Goal: Connect with others: Connect with others

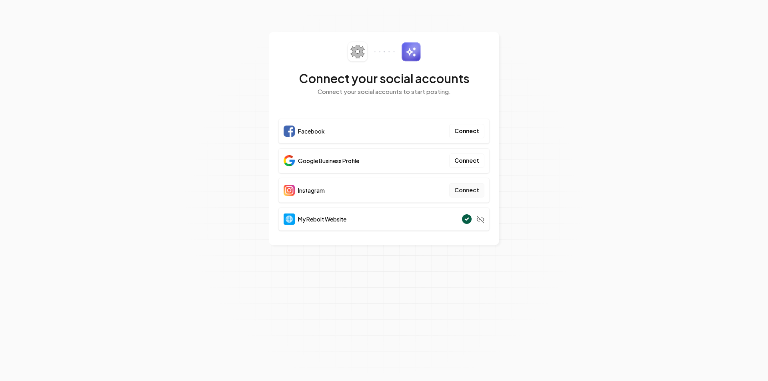
click at [468, 192] on button "Connect" at bounding box center [466, 190] width 35 height 14
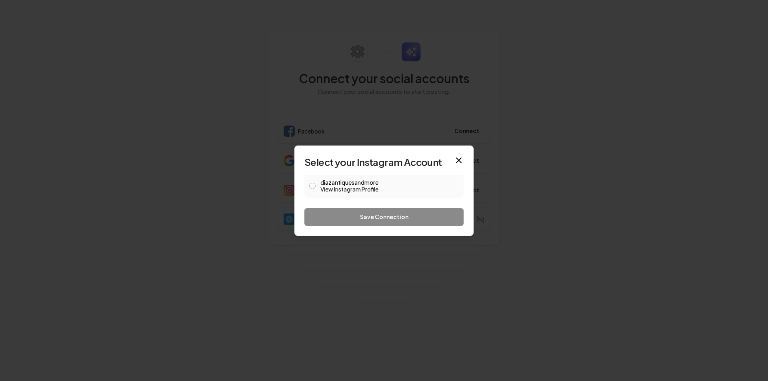
click at [325, 181] on label "diazantiquesandmore View Instagram Profile" at bounding box center [389, 187] width 138 height 14
click at [315, 183] on button "diazantiquesandmore View Instagram Profile" at bounding box center [312, 186] width 6 height 6
click at [401, 214] on button "Save Connection" at bounding box center [383, 217] width 159 height 18
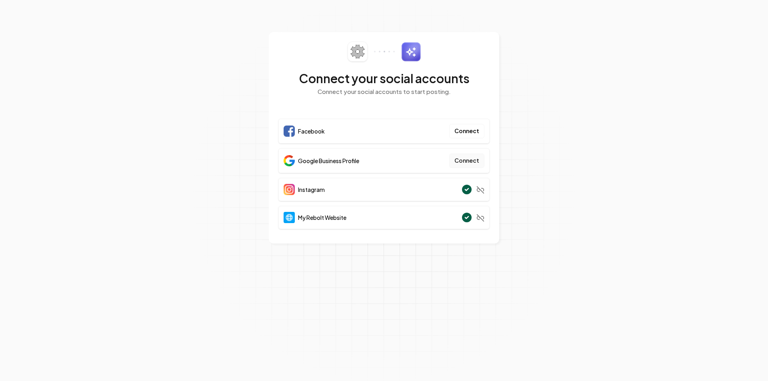
click at [471, 161] on button "Connect" at bounding box center [466, 161] width 35 height 14
click at [468, 158] on button "Connect" at bounding box center [466, 161] width 35 height 14
click at [468, 161] on button "Connect" at bounding box center [466, 161] width 35 height 14
click at [460, 156] on button "Connect" at bounding box center [466, 161] width 35 height 14
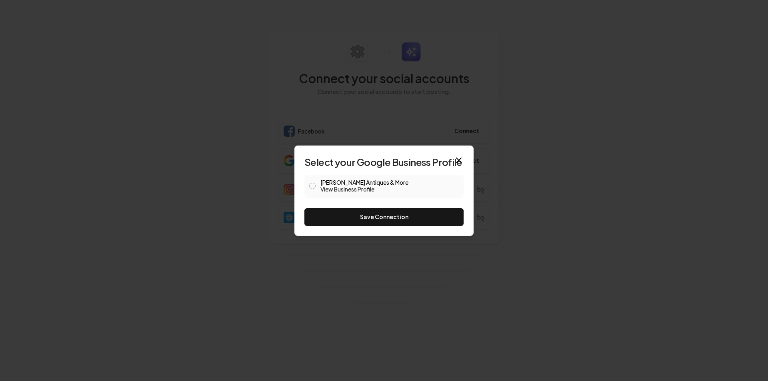
click at [319, 185] on div "Diaz Antiques & More View Business Profile" at bounding box center [383, 186] width 159 height 23
click at [313, 186] on button "Diaz Antiques & More View Business Profile" at bounding box center [312, 186] width 6 height 6
click at [379, 216] on button "Save Connection" at bounding box center [383, 217] width 159 height 18
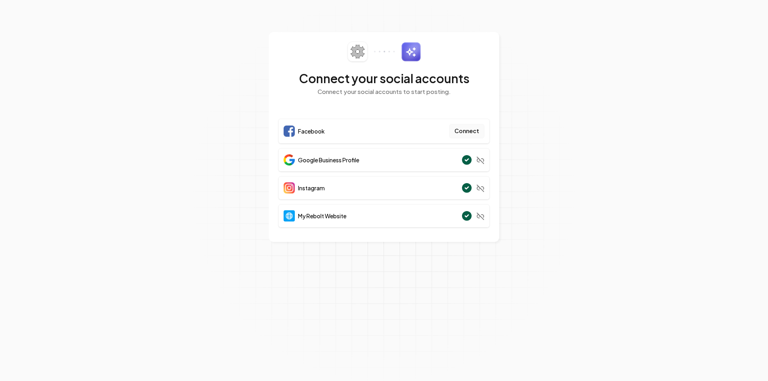
click at [476, 132] on button "Connect" at bounding box center [466, 131] width 35 height 14
click at [416, 217] on div "My Rebolt Website" at bounding box center [383, 215] width 211 height 23
click at [480, 215] on icon at bounding box center [480, 216] width 8 height 8
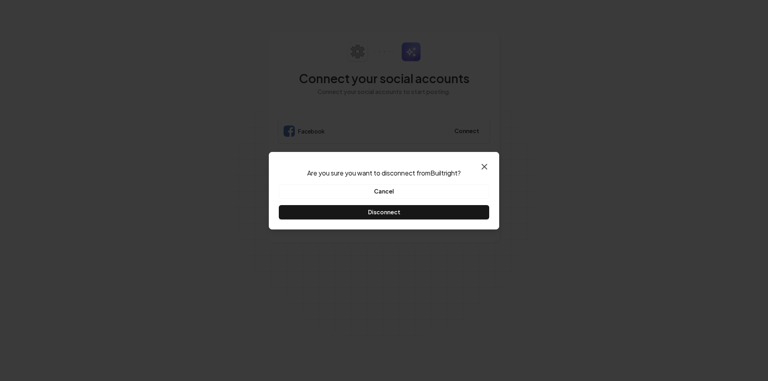
click at [488, 165] on icon "button" at bounding box center [484, 167] width 10 height 10
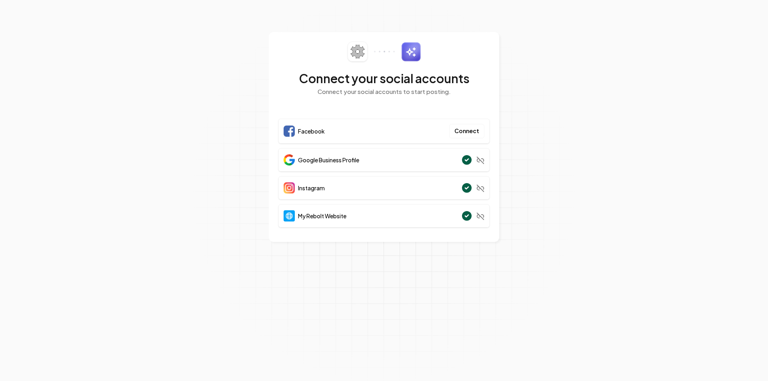
click at [362, 207] on div "My Rebolt Website" at bounding box center [383, 215] width 211 height 23
